Goal: Information Seeking & Learning: Learn about a topic

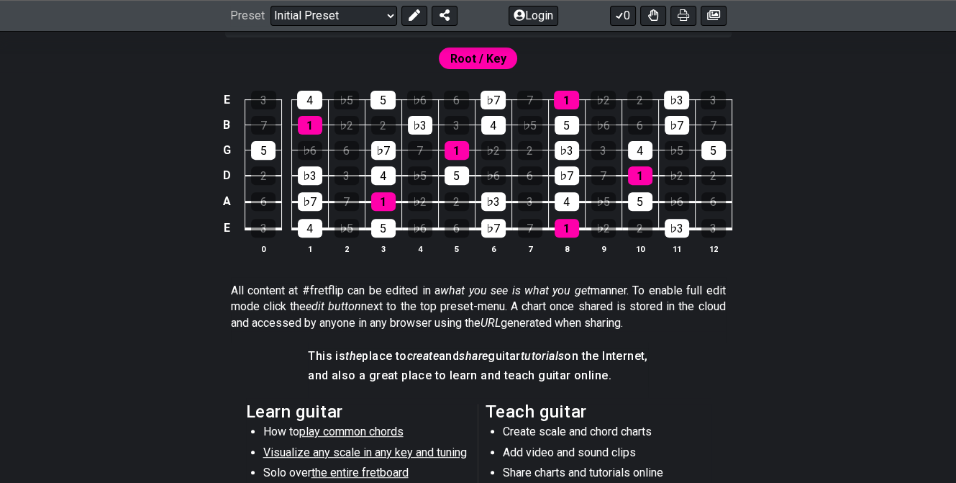
scroll to position [648, 0]
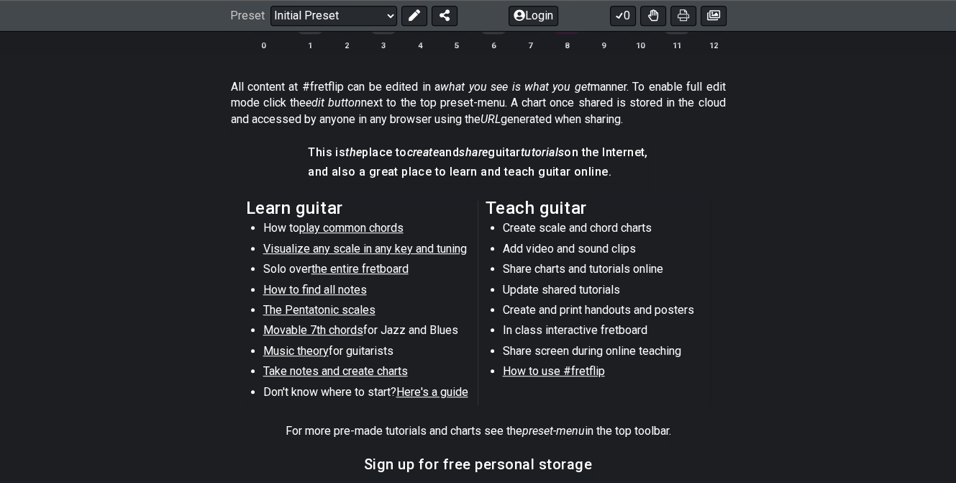
click at [415, 253] on span "Visualize any scale in any key and tuning" at bounding box center [365, 249] width 204 height 14
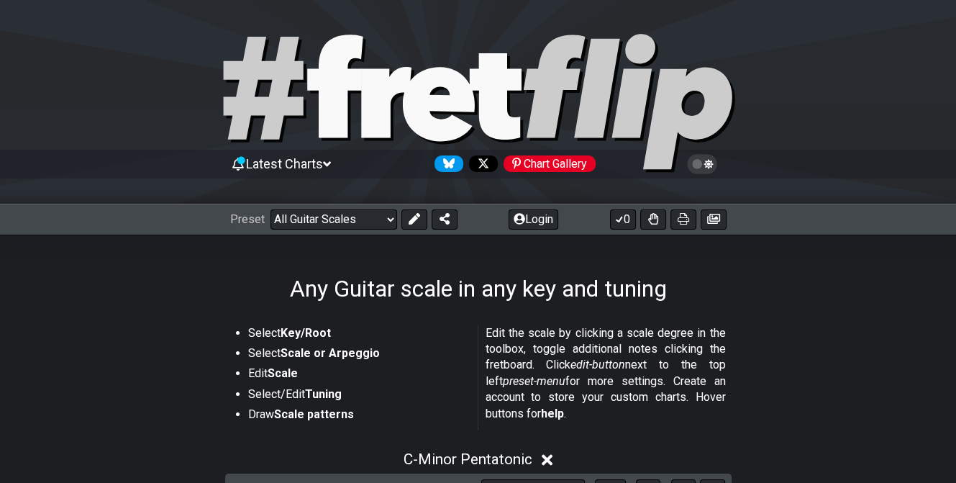
click at [302, 162] on span "Latest Charts" at bounding box center [284, 163] width 77 height 15
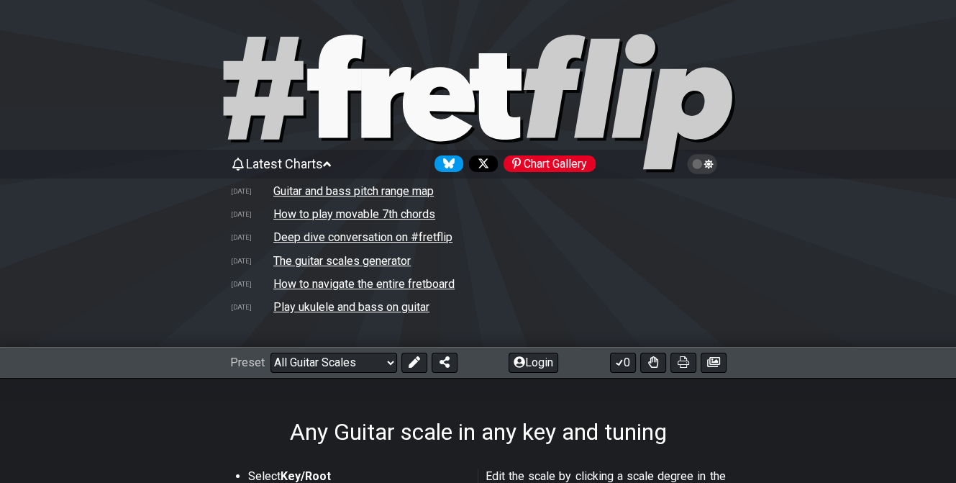
click at [362, 310] on td "Play ukulele and bass on guitar" at bounding box center [352, 306] width 158 height 15
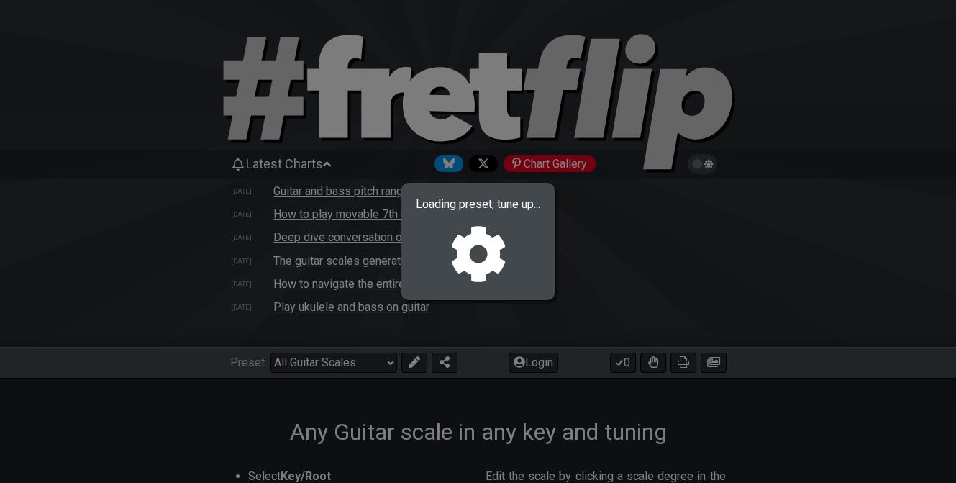
select select "/welcome"
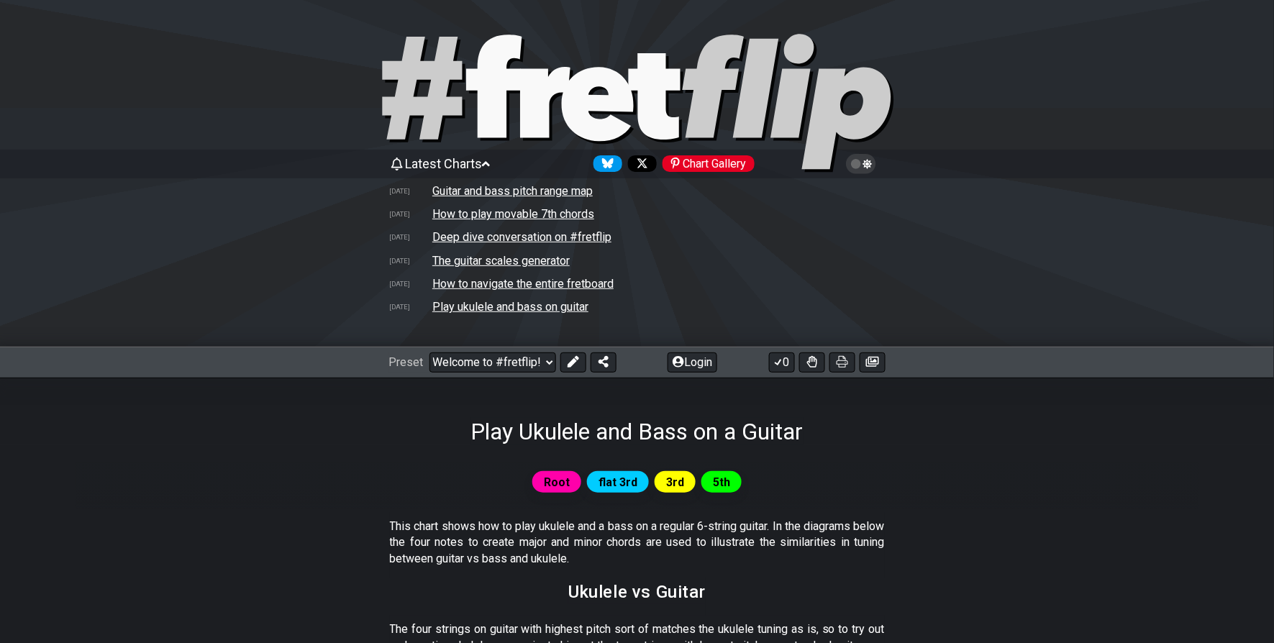
click at [578, 281] on td "How to navigate the entire fretboard" at bounding box center [523, 283] width 183 height 15
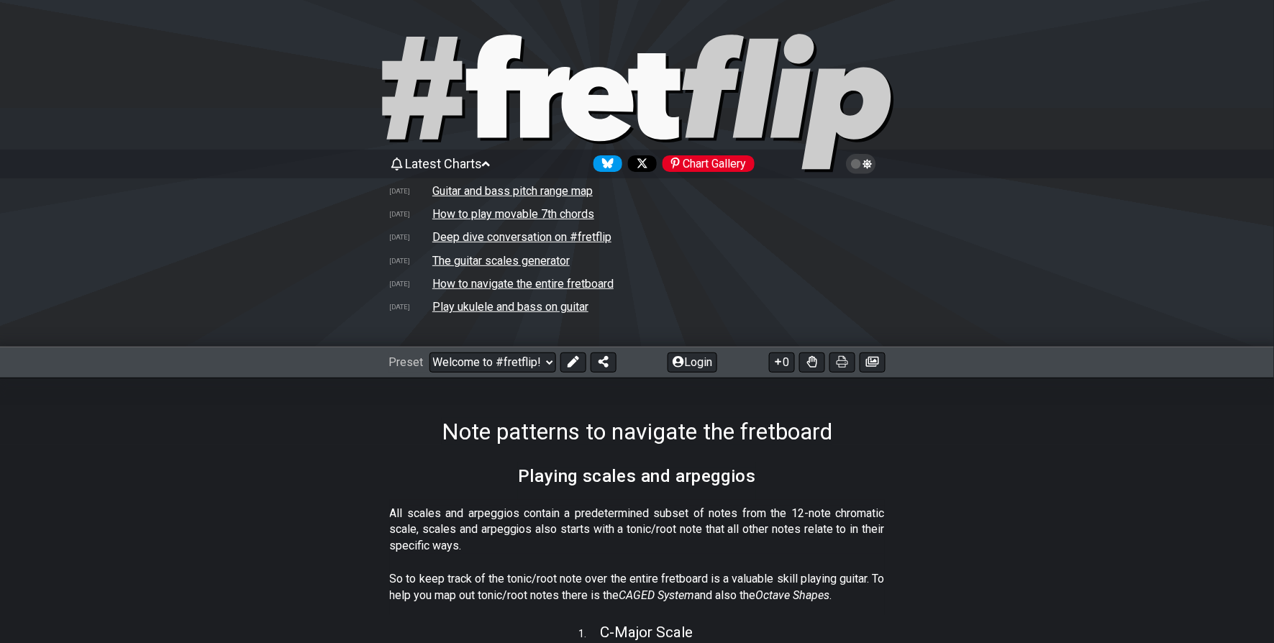
click at [724, 164] on div "Chart Gallery" at bounding box center [709, 163] width 92 height 17
